Goal: Information Seeking & Learning: Compare options

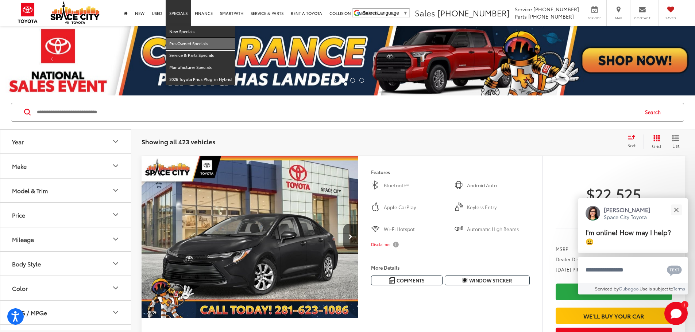
click at [186, 42] on link "Pre-Owned Specials" at bounding box center [201, 44] width 70 height 12
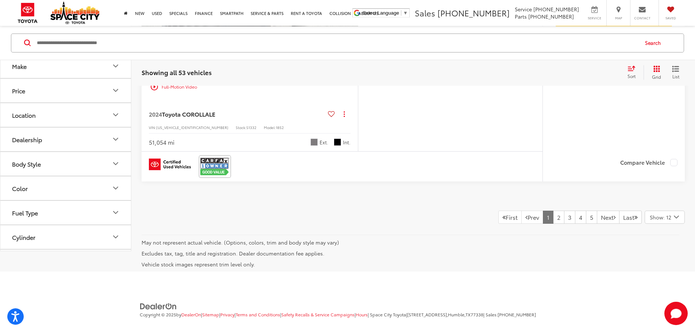
scroll to position [3936, 0]
click at [670, 214] on span "Show: 12" at bounding box center [661, 217] width 22 height 7
click at [657, 266] on button "Show: 96" at bounding box center [664, 272] width 39 height 13
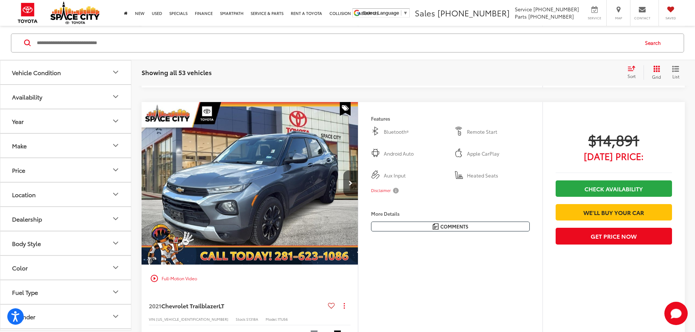
scroll to position [10612, 0]
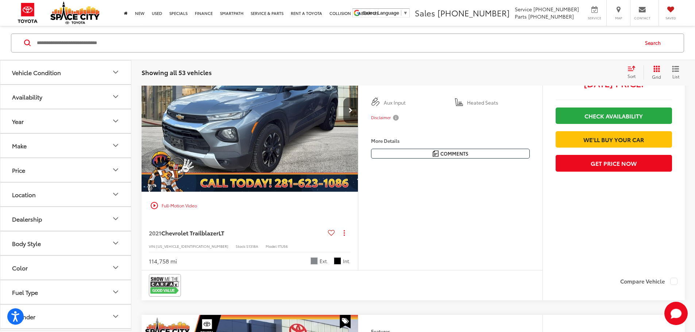
click at [58, 168] on button "Price" at bounding box center [65, 170] width 131 height 24
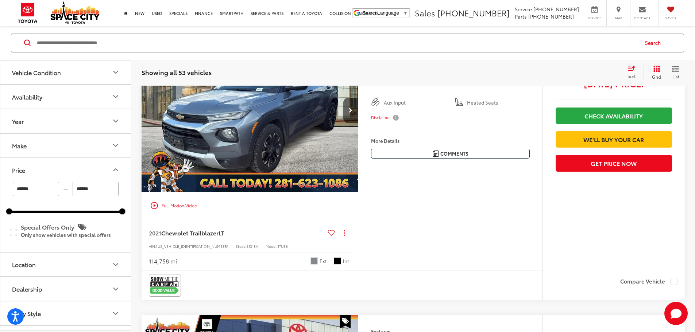
click at [58, 168] on button "Price" at bounding box center [65, 170] width 131 height 24
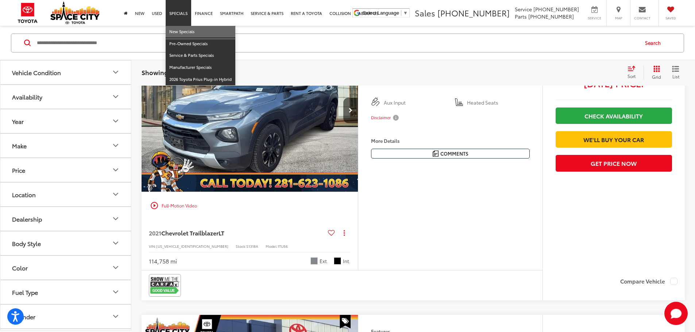
click at [176, 29] on link "New Specials" at bounding box center [201, 32] width 70 height 12
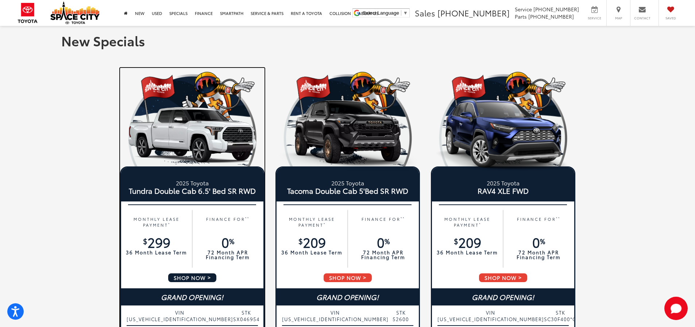
click at [165, 130] on img at bounding box center [192, 135] width 144 height 72
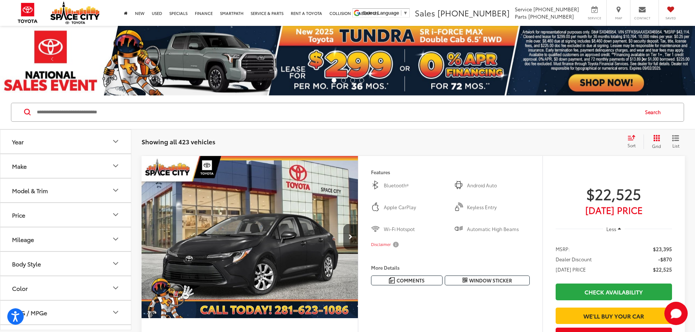
click at [610, 89] on link "Next" at bounding box center [642, 61] width 104 height 70
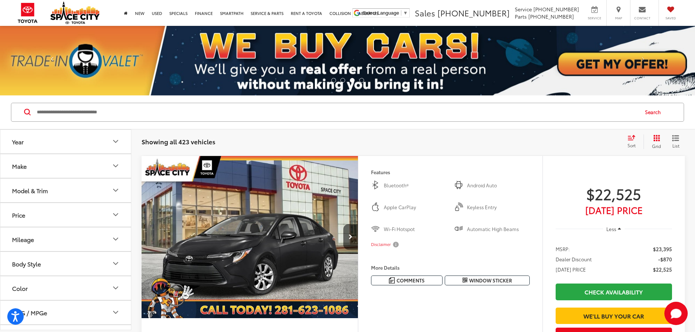
click at [52, 59] on span at bounding box center [52, 60] width 11 height 11
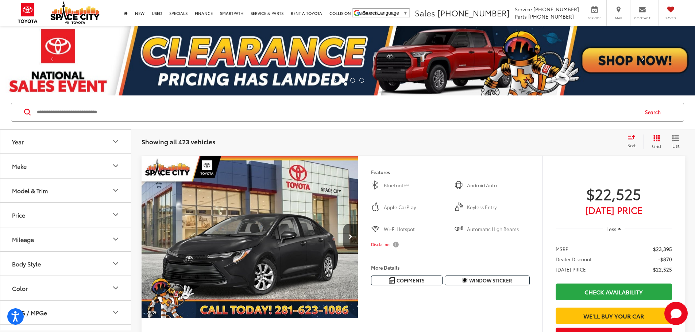
click at [630, 67] on link "Next" at bounding box center [642, 61] width 104 height 70
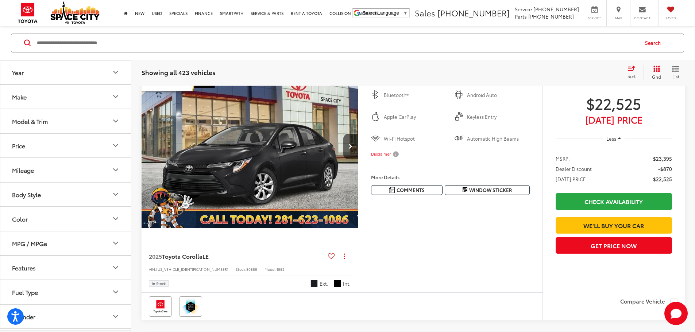
scroll to position [73, 0]
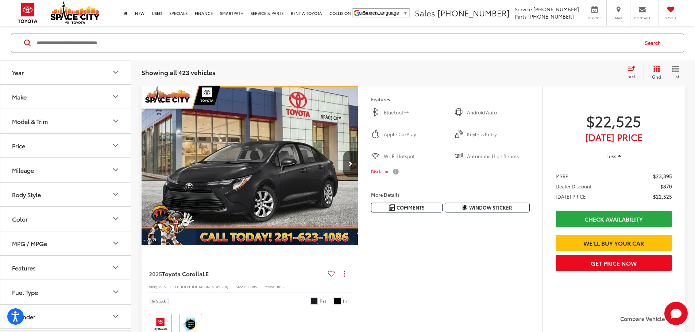
click at [46, 73] on button "Year" at bounding box center [65, 72] width 131 height 24
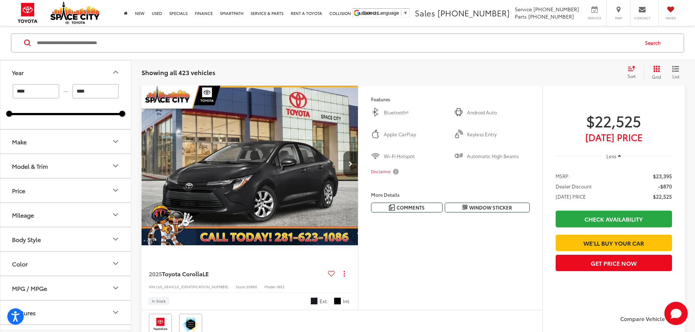
click at [49, 135] on button "Make" at bounding box center [65, 141] width 131 height 24
click at [31, 169] on img at bounding box center [33, 167] width 20 height 17
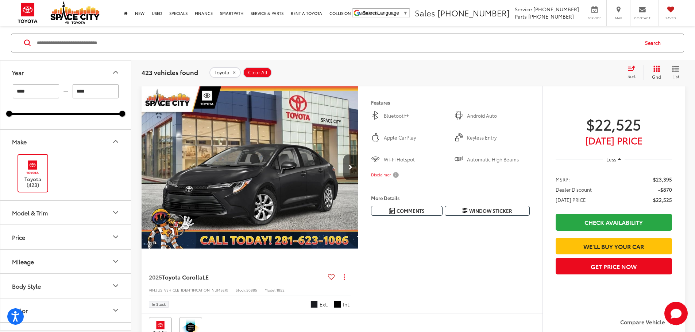
click at [34, 207] on button "Model & Trim" at bounding box center [65, 213] width 131 height 24
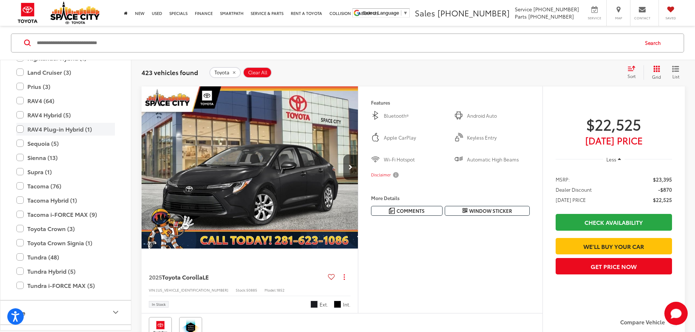
scroll to position [397, 0]
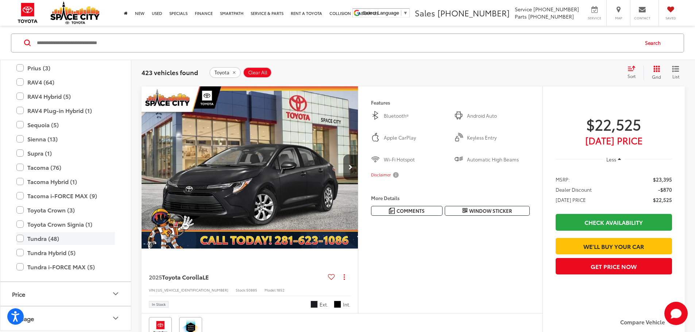
click at [22, 236] on label "Tundra (48)" at bounding box center [65, 238] width 98 height 13
type input "****"
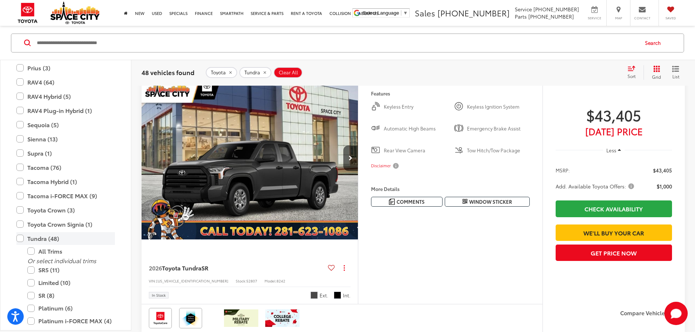
scroll to position [143, 0]
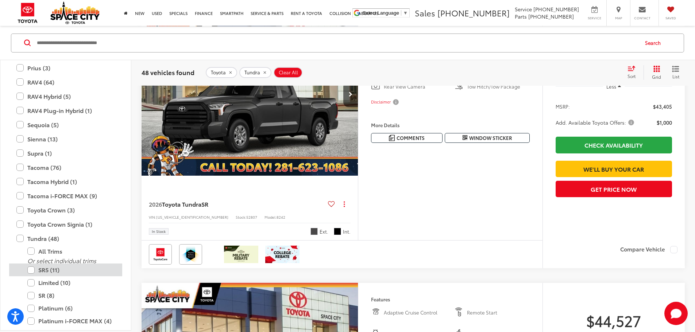
click at [33, 269] on label "SR5 (11)" at bounding box center [71, 270] width 88 height 13
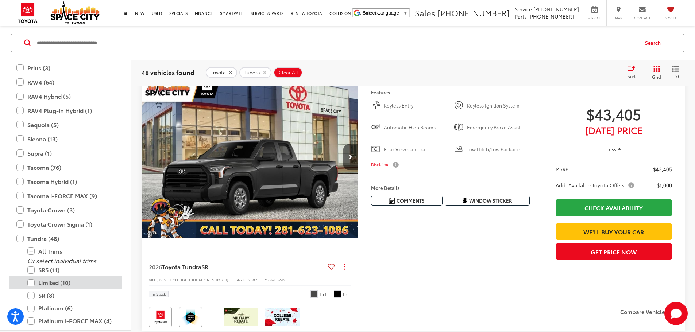
scroll to position [70, 0]
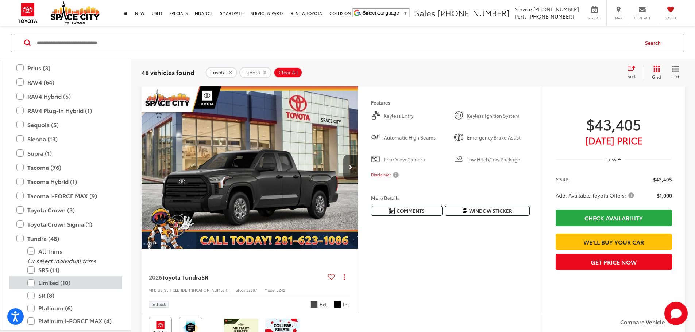
click at [32, 280] on label "Limited (10)" at bounding box center [71, 282] width 88 height 13
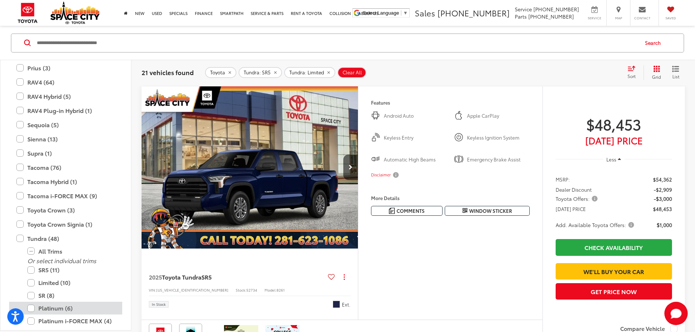
click at [31, 307] on label "Platinum (6)" at bounding box center [71, 308] width 88 height 13
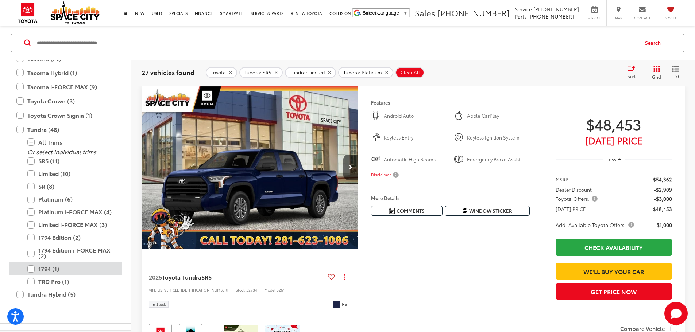
scroll to position [506, 0]
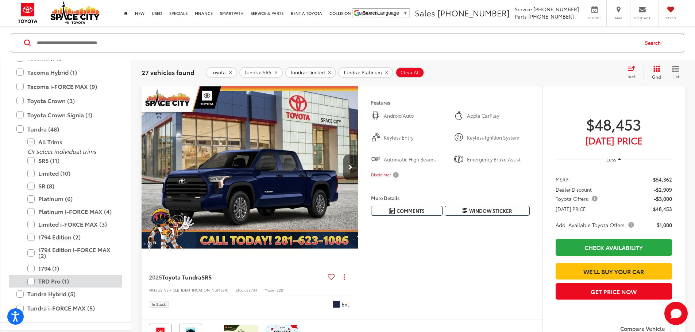
click at [29, 279] on label "TRD Pro (1)" at bounding box center [71, 281] width 88 height 13
click at [30, 270] on label "1794 (1)" at bounding box center [71, 268] width 88 height 13
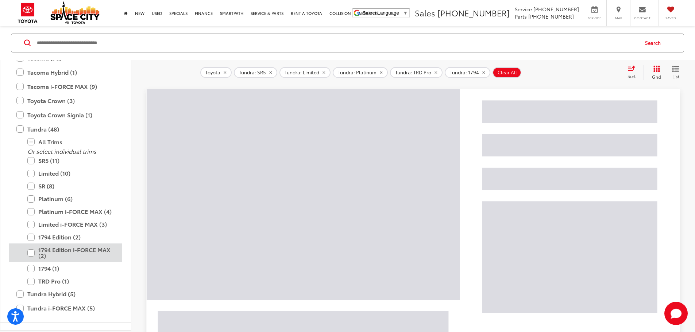
click at [31, 254] on label "1794 Edition i-FORCE MAX (2)" at bounding box center [71, 253] width 88 height 19
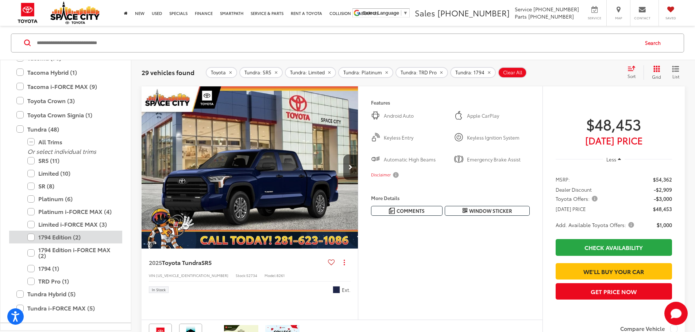
click at [30, 239] on label "1794 Edition (2)" at bounding box center [71, 237] width 88 height 13
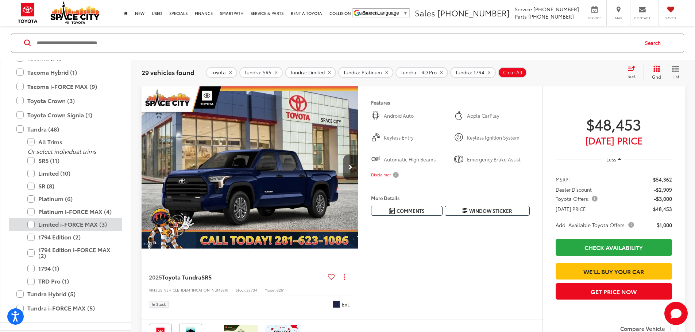
click at [31, 228] on label "Limited i-FORCE MAX (3)" at bounding box center [71, 224] width 88 height 13
click at [33, 213] on label "Platinum i-FORCE MAX (4)" at bounding box center [71, 211] width 88 height 13
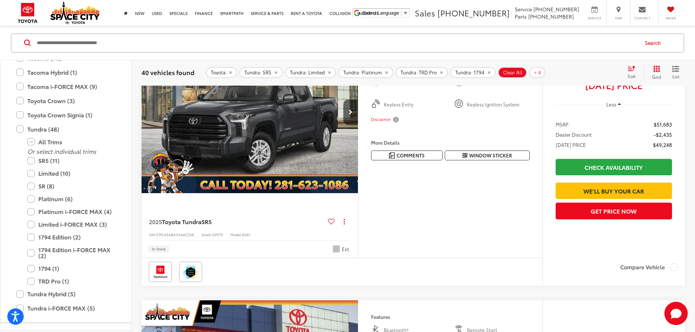
scroll to position [438, 0]
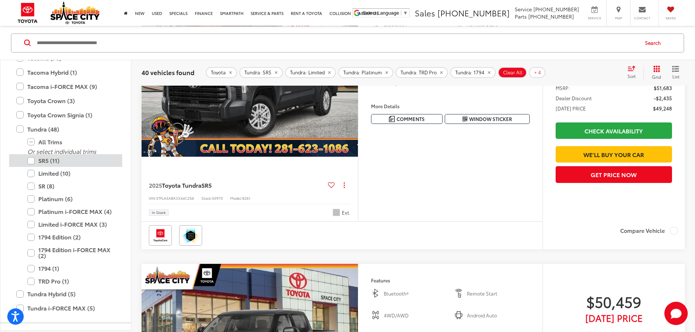
click at [32, 160] on label "SR5 (11)" at bounding box center [71, 160] width 88 height 13
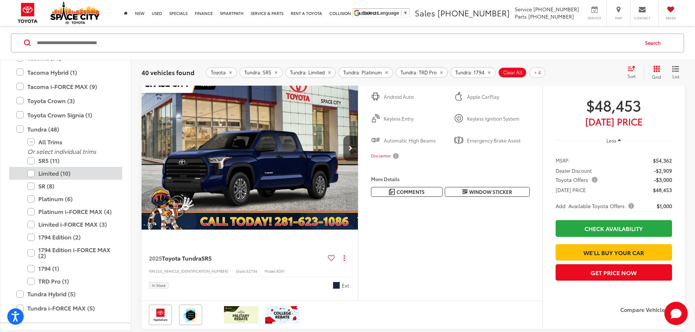
scroll to position [70, 0]
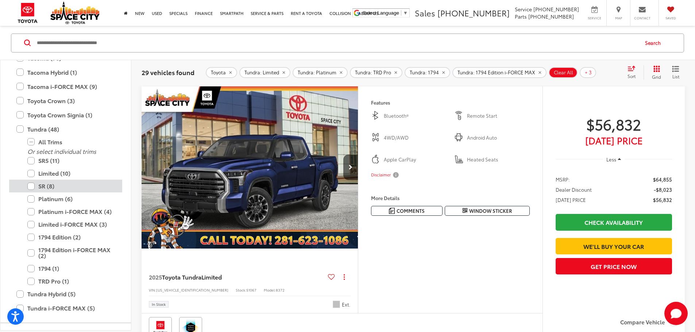
click at [31, 188] on label "SR (8)" at bounding box center [71, 186] width 88 height 13
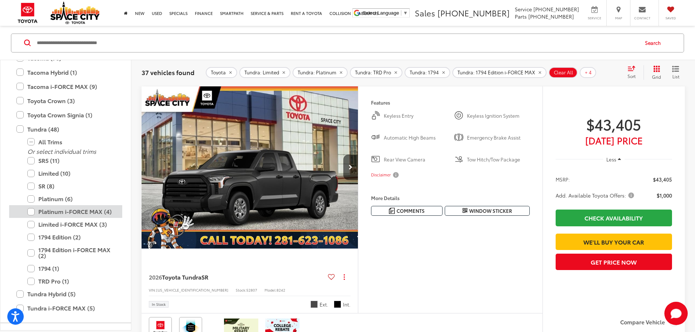
click at [30, 213] on label "Platinum i-FORCE MAX (4)" at bounding box center [71, 211] width 88 height 13
click at [30, 222] on label "Limited i-FORCE MAX (3)" at bounding box center [71, 224] width 88 height 13
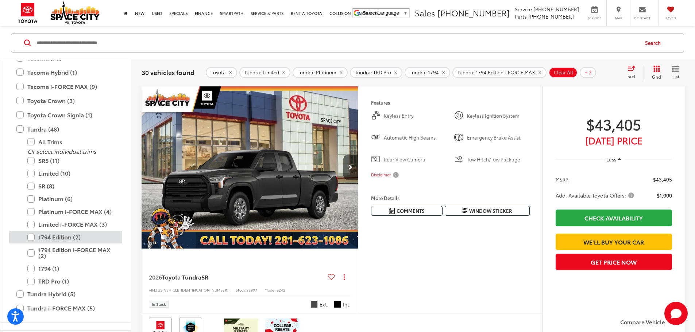
click at [30, 233] on label "1794 Edition (2)" at bounding box center [71, 237] width 88 height 13
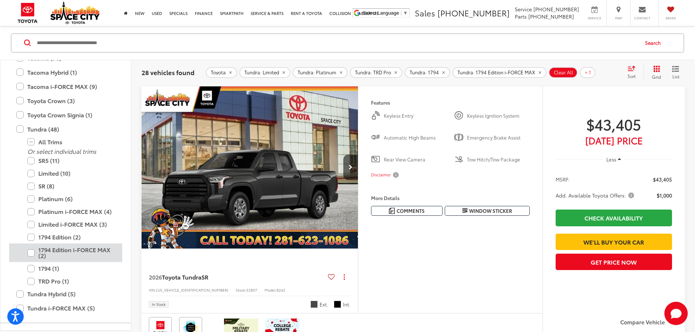
click at [28, 251] on label "1794 Edition i-FORCE MAX (2)" at bounding box center [71, 253] width 88 height 19
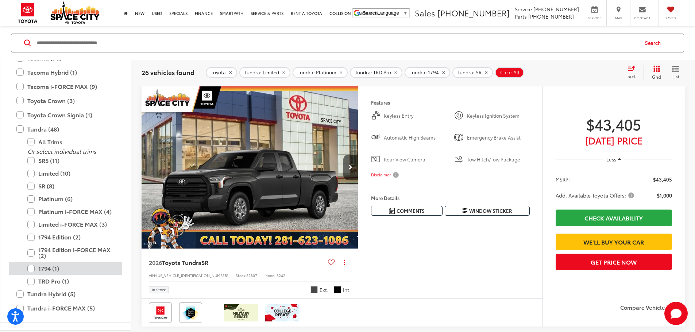
click at [32, 267] on label "1794 (1)" at bounding box center [71, 268] width 88 height 13
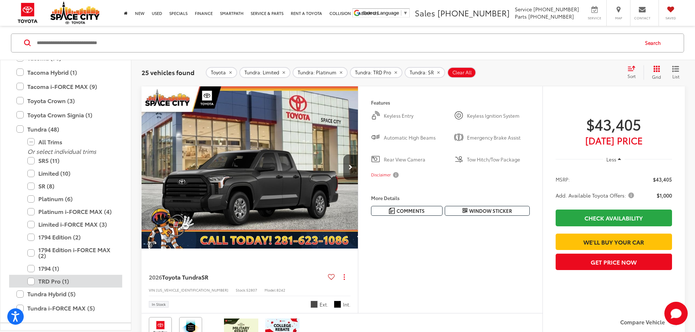
click at [31, 280] on label "TRD Pro (1)" at bounding box center [71, 281] width 88 height 13
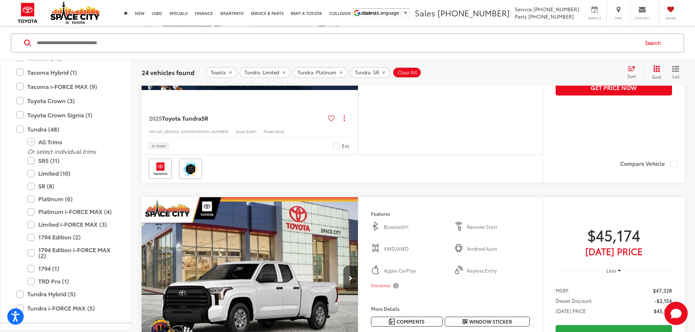
scroll to position [507, 0]
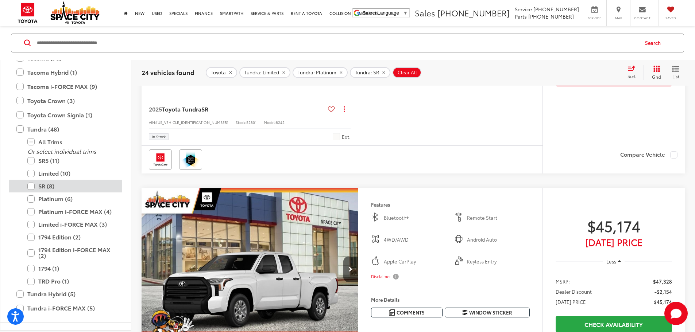
click at [28, 187] on label "SR (8)" at bounding box center [71, 186] width 88 height 13
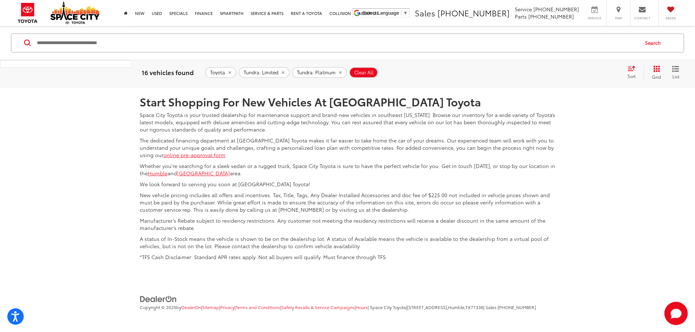
scroll to position [3826, 0]
